Goal: Transaction & Acquisition: Purchase product/service

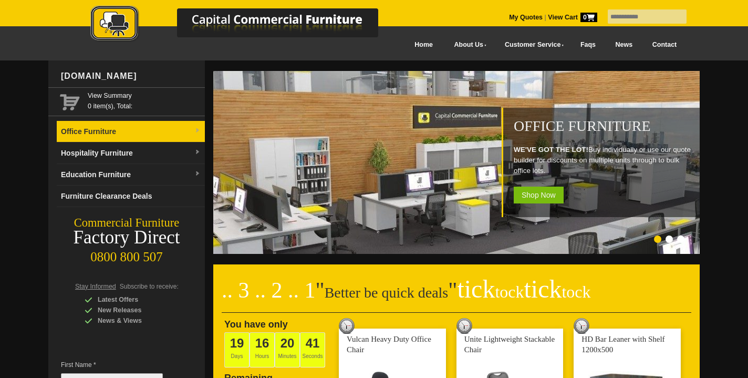
click at [157, 129] on link "Office Furniture" at bounding box center [131, 132] width 148 height 22
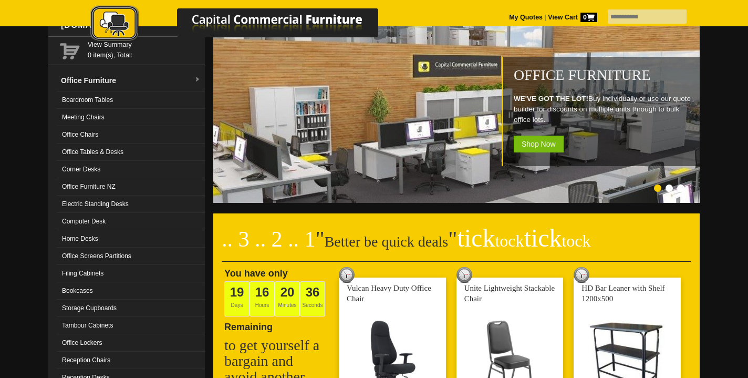
scroll to position [50, 0]
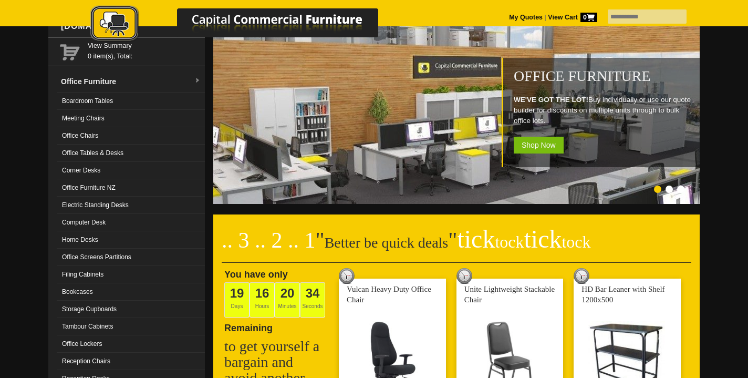
click at [537, 146] on span "Shop Now" at bounding box center [539, 145] width 50 height 17
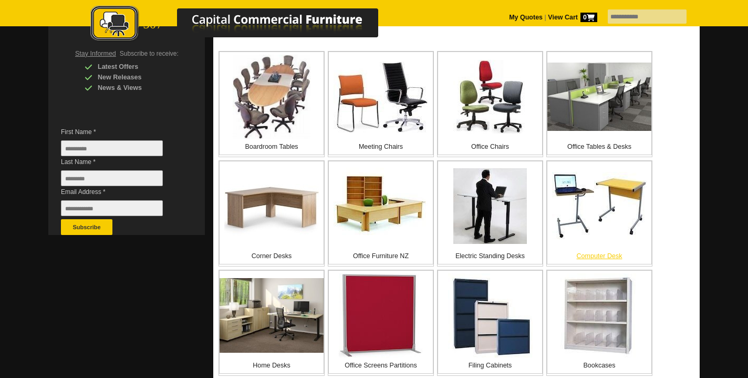
scroll to position [233, 0]
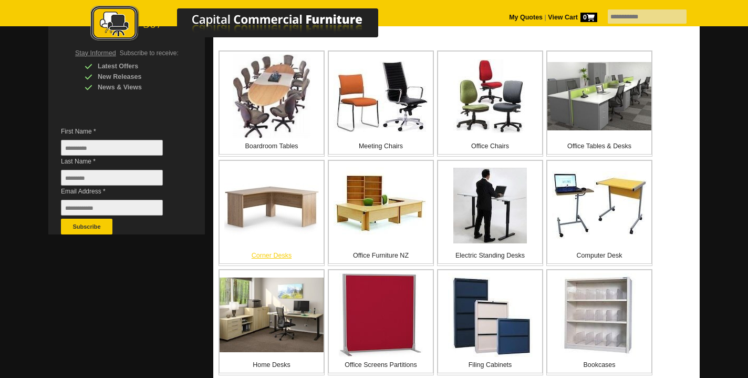
click at [261, 198] on img at bounding box center [271, 205] width 95 height 61
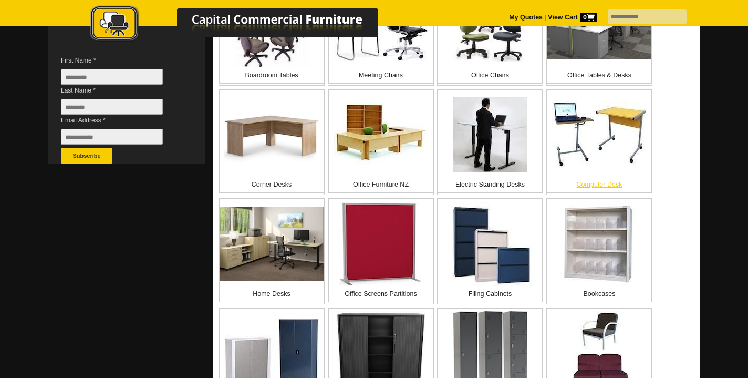
scroll to position [306, 0]
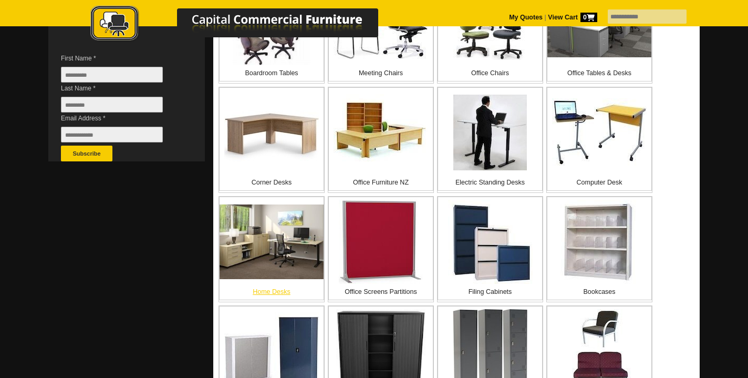
click at [277, 249] on img at bounding box center [272, 241] width 104 height 75
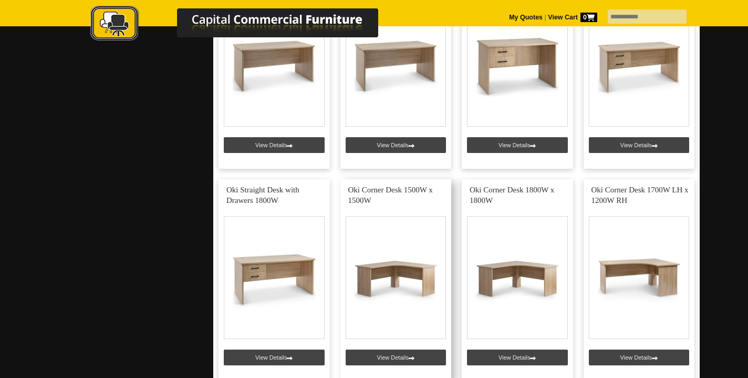
scroll to position [1207, 0]
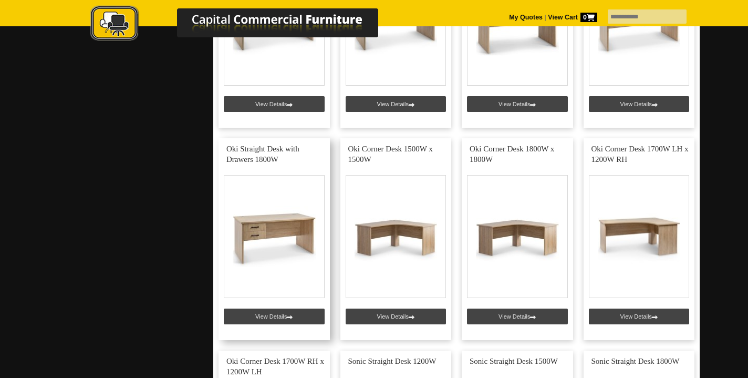
click at [280, 317] on link at bounding box center [274, 239] width 111 height 202
